Goal: Browse casually

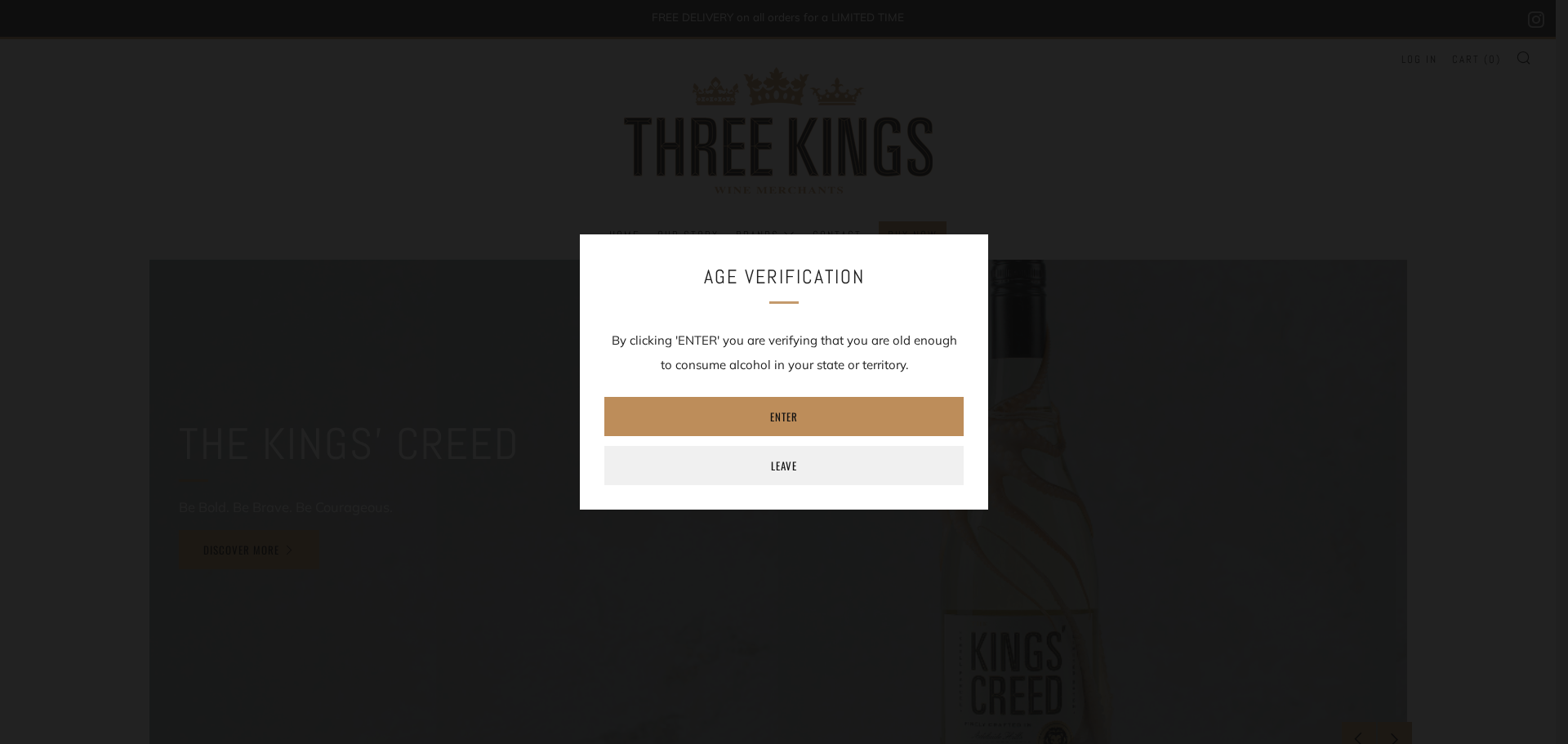
click at [902, 409] on link "Enter" at bounding box center [784, 416] width 359 height 39
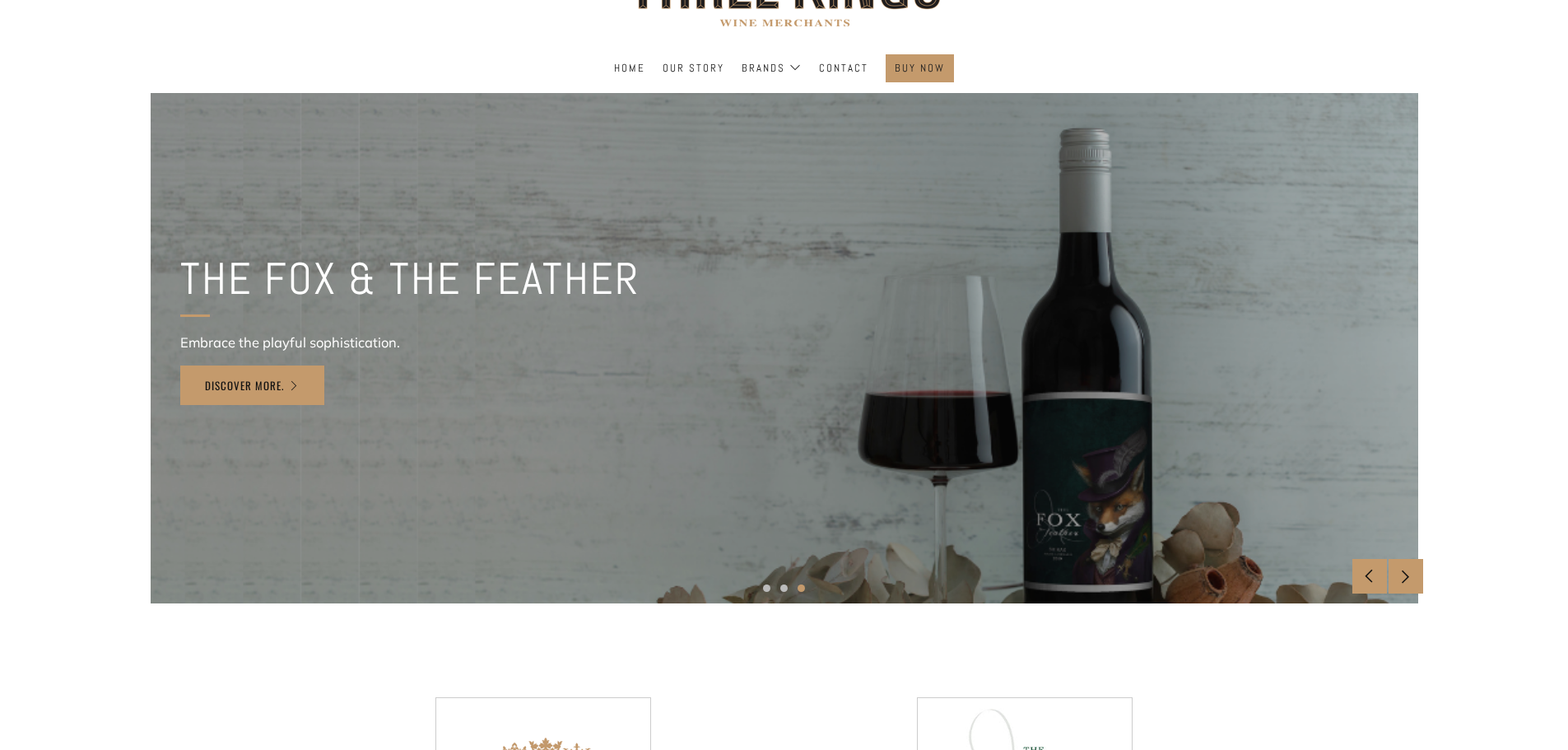
scroll to position [172, 0]
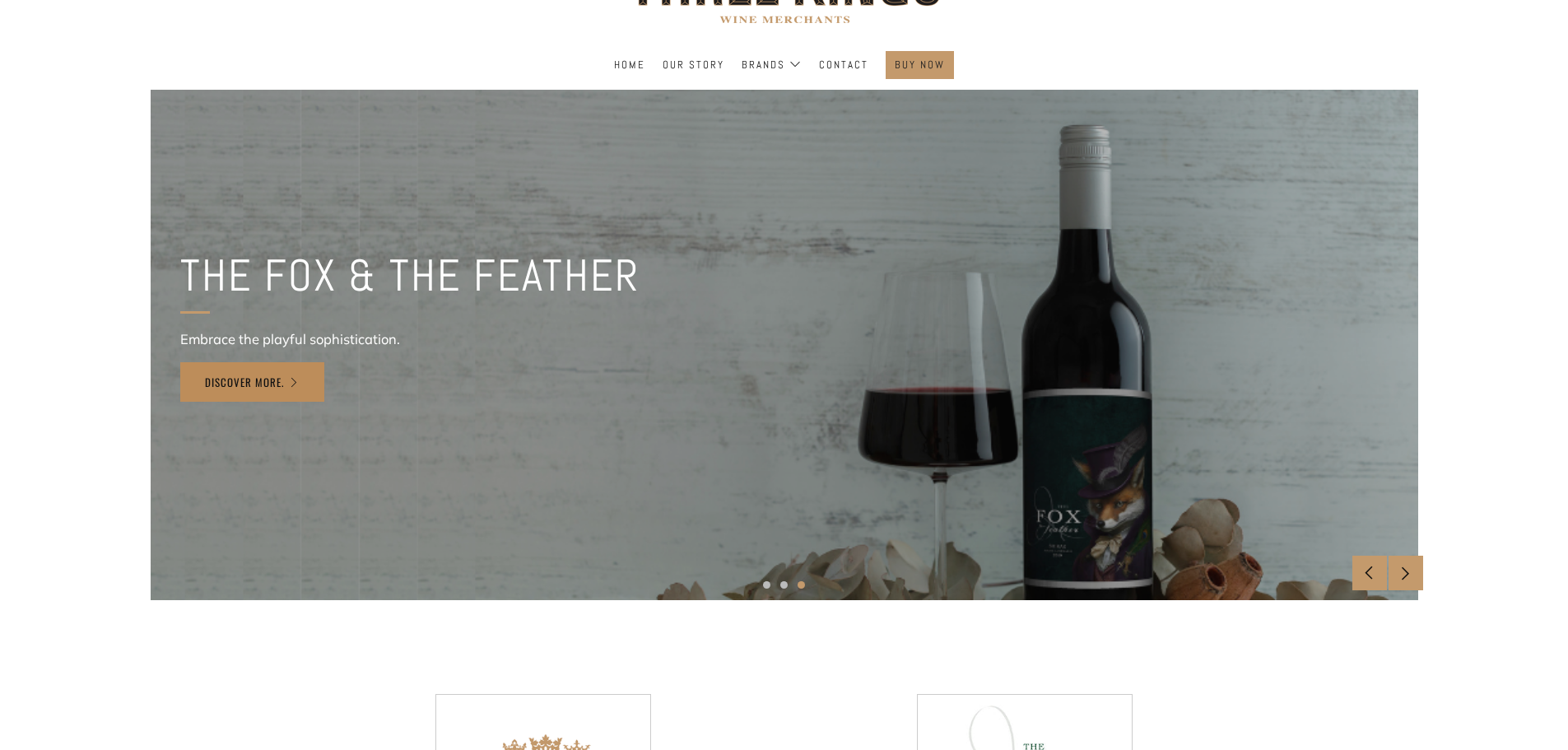
click at [277, 384] on link "Discover More." at bounding box center [252, 382] width 144 height 39
